Goal: Information Seeking & Learning: Learn about a topic

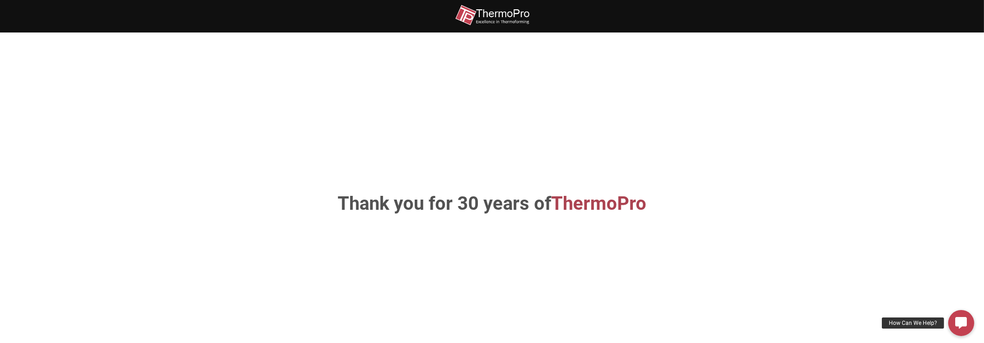
click at [503, 15] on img at bounding box center [492, 15] width 74 height 21
click at [604, 206] on span "ThermoPro" at bounding box center [598, 204] width 95 height 22
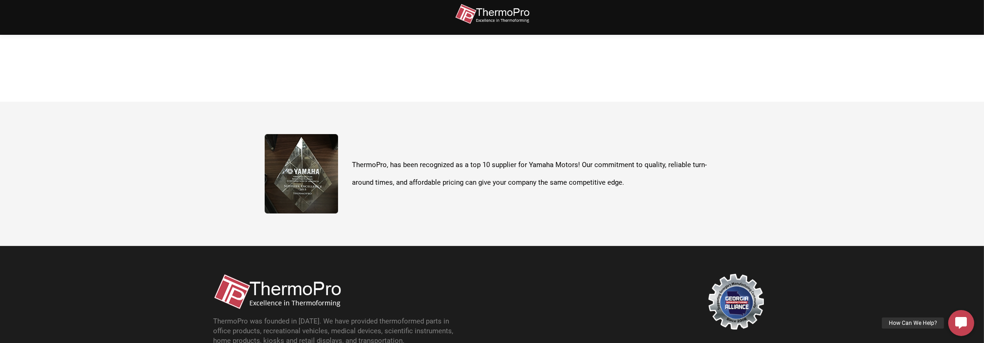
scroll to position [279, 0]
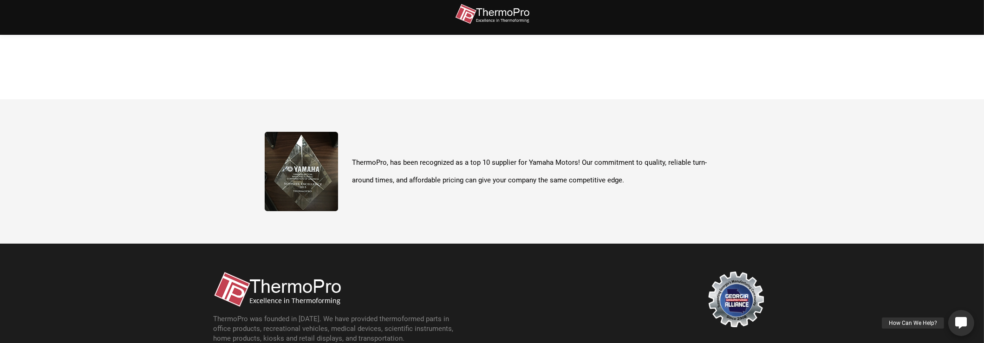
click at [959, 326] on icon at bounding box center [961, 324] width 12 height 12
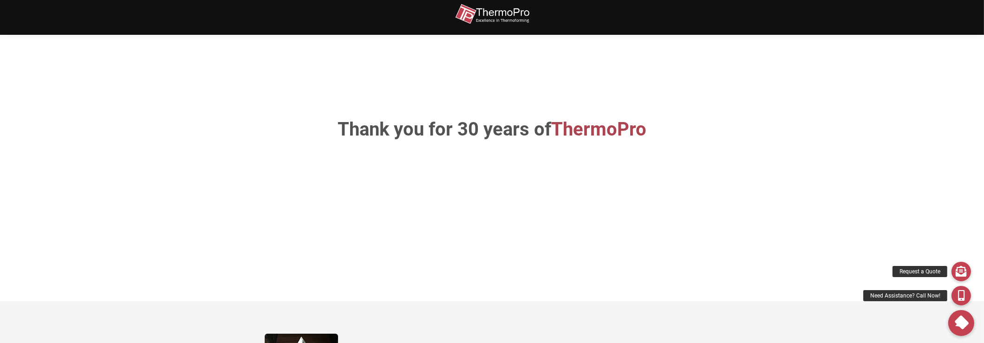
scroll to position [46, 0]
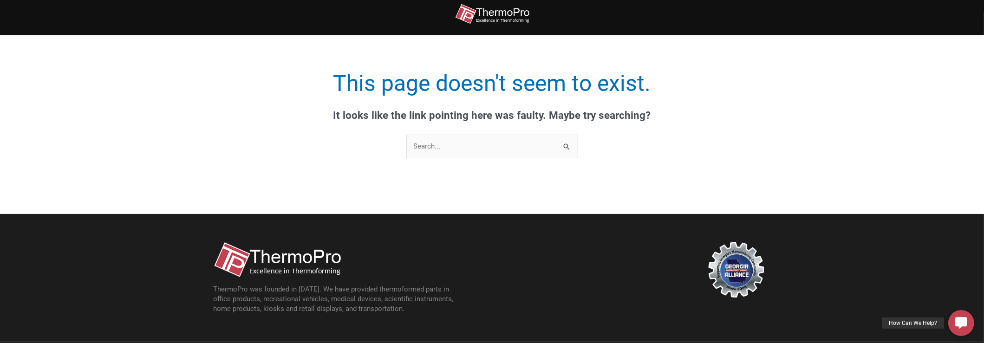
scroll to position [139, 0]
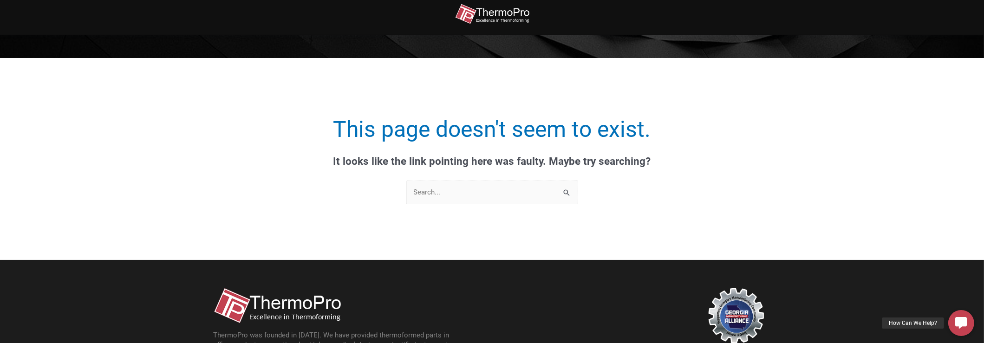
click at [516, 191] on input "Search for:" at bounding box center [492, 193] width 172 height 24
type input "registration"
click at [557, 181] on input "Search" at bounding box center [567, 193] width 21 height 25
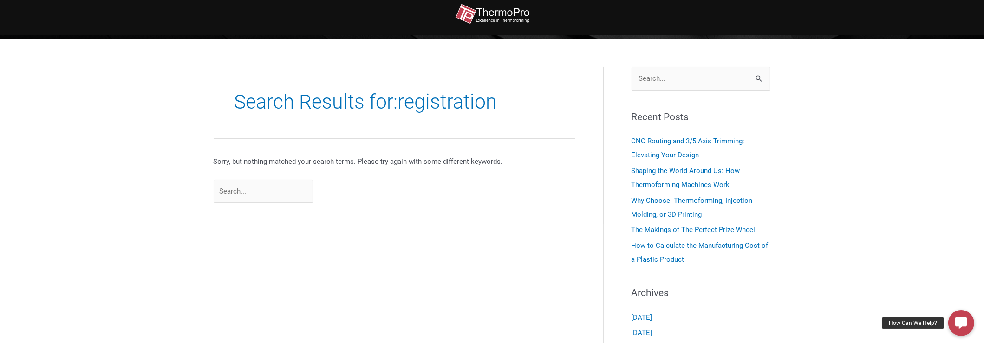
scroll to position [139, 0]
